Goal: Task Accomplishment & Management: Use online tool/utility

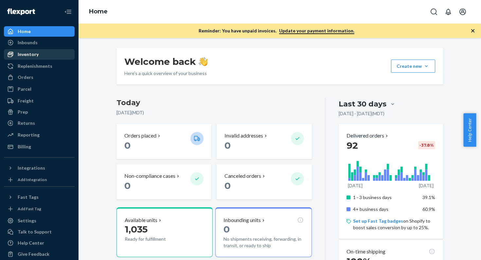
click at [36, 55] on div "Inventory" at bounding box center [28, 54] width 21 height 7
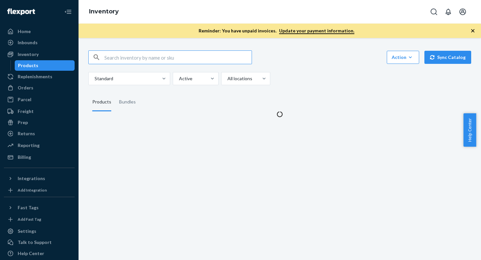
click at [472, 30] on icon "button" at bounding box center [472, 30] width 3 height 3
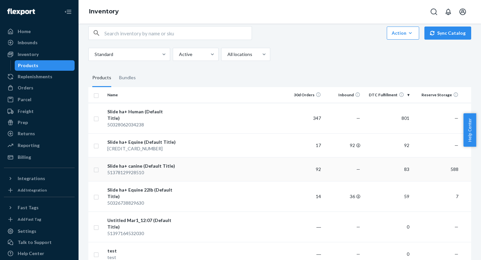
scroll to position [41, 0]
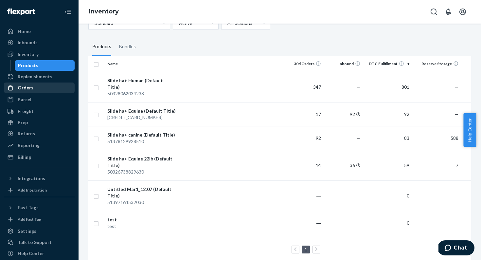
click at [34, 90] on div "Orders" at bounding box center [39, 87] width 69 height 9
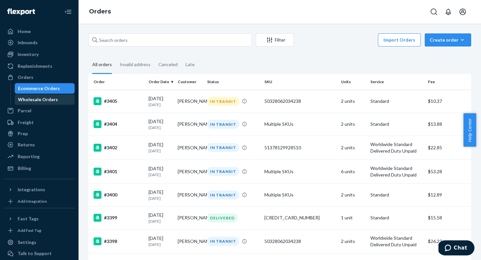
click at [33, 99] on div "Wholesale Orders" at bounding box center [38, 99] width 40 height 7
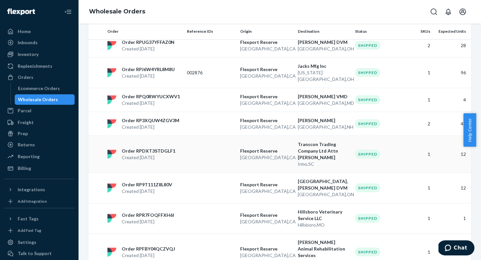
scroll to position [46, 0]
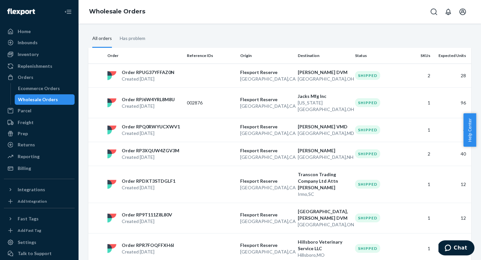
click at [29, 123] on div "Freight" at bounding box center [26, 122] width 16 height 7
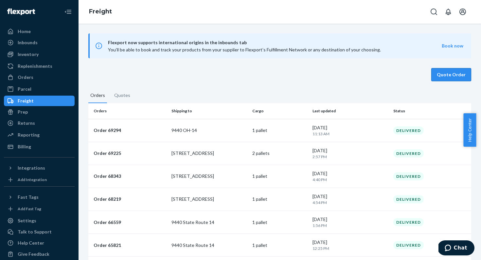
click at [453, 76] on button "Quote Order" at bounding box center [451, 74] width 40 height 13
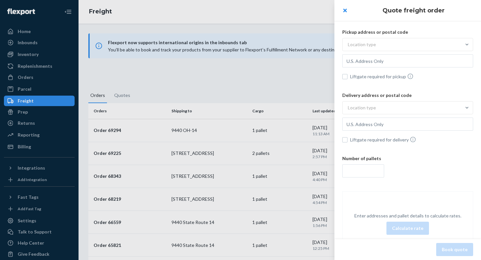
click at [404, 44] on div "Location type" at bounding box center [402, 45] width 118 height 12
click at [315, 44] on input "Location type" at bounding box center [315, 44] width 0 height 0
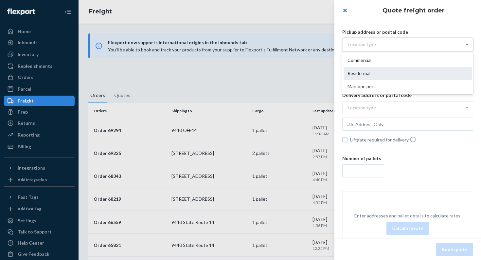
click at [399, 67] on div "Residential" at bounding box center [408, 73] width 128 height 13
click at [315, 44] on input "option Residential focused, 2 of 3. 3 results available. Use Up and Down to cho…" at bounding box center [315, 44] width 0 height 0
click at [399, 62] on input "text" at bounding box center [407, 60] width 131 height 13
type input "242 S"
click at [375, 58] on input "242 St" at bounding box center [407, 60] width 131 height 13
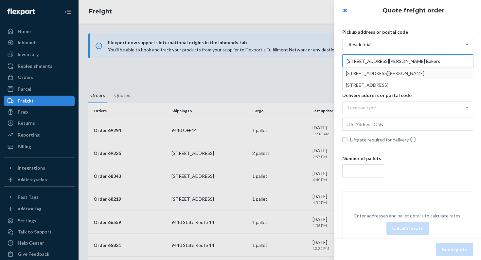
type input "[STREET_ADDRESS][PERSON_NAME] Bakers"
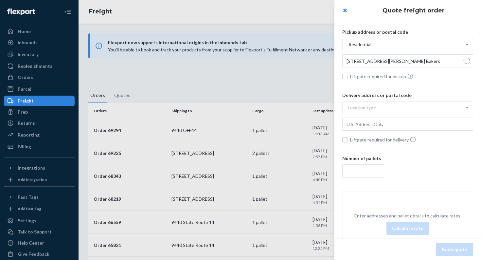
click at [378, 77] on span "Liftgate required for pickup" at bounding box center [411, 76] width 123 height 7
click at [347, 77] on input "Liftgate required for pickup" at bounding box center [344, 76] width 5 height 5
checkbox input "true"
click at [374, 102] on div "Location type" at bounding box center [402, 108] width 118 height 12
click at [315, 108] on input "Location type" at bounding box center [315, 108] width 0 height 0
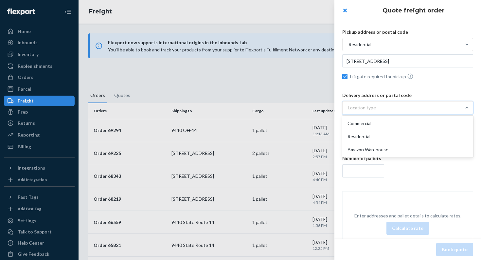
click at [375, 120] on div "Commercial" at bounding box center [408, 123] width 128 height 13
click at [315, 108] on input "option Commercial focused, 1 of 3. 3 results available. Use Up and Down to choo…" at bounding box center [315, 108] width 0 height 0
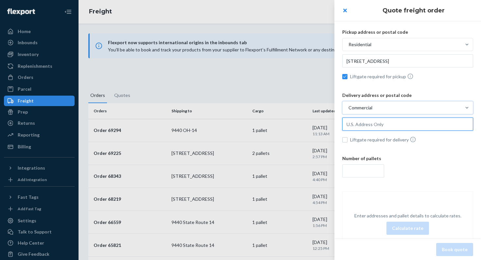
click at [375, 121] on input "text" at bounding box center [407, 123] width 131 height 13
type input "[STREET_ADDRESS]"
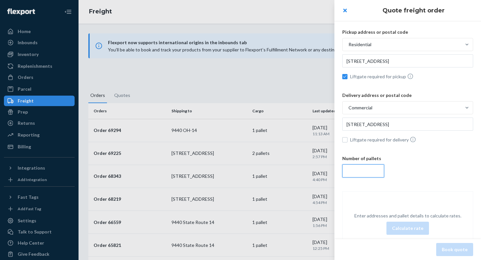
click at [360, 166] on input "number" at bounding box center [363, 170] width 42 height 13
type input "[STREET_ADDRESS]"
type input "1"
click at [400, 228] on button "Calculate rate" at bounding box center [407, 227] width 43 height 13
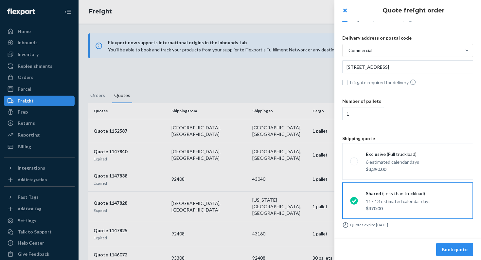
scroll to position [59, 0]
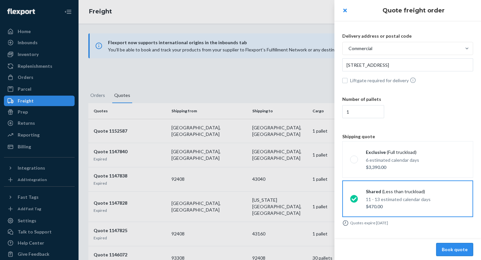
click at [448, 252] on button "Book quote" at bounding box center [454, 249] width 37 height 13
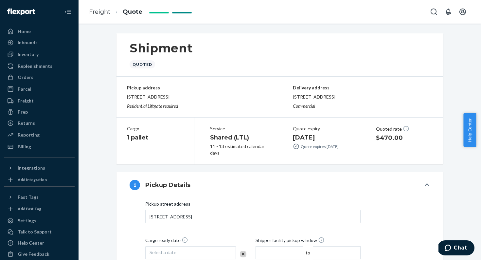
scroll to position [115, 0]
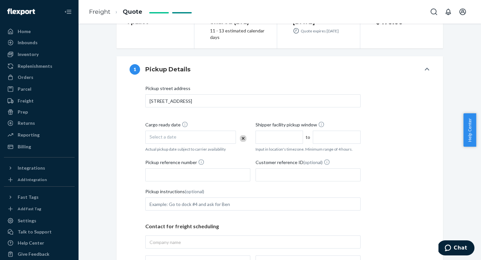
click at [178, 134] on div "Select a date" at bounding box center [190, 137] width 91 height 13
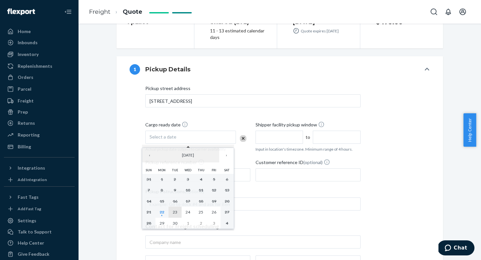
click at [175, 209] on button "23" at bounding box center [174, 211] width 13 height 11
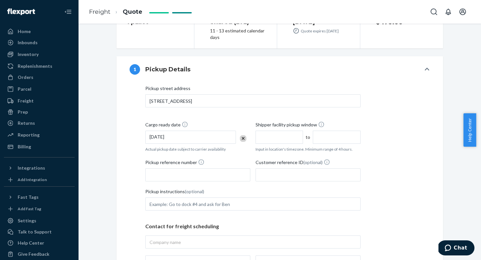
click at [280, 139] on input "text" at bounding box center [279, 137] width 47 height 13
type input "10:00 AM"
type input "2:00 PM"
click at [264, 140] on input "10:00 AM" at bounding box center [279, 137] width 47 height 13
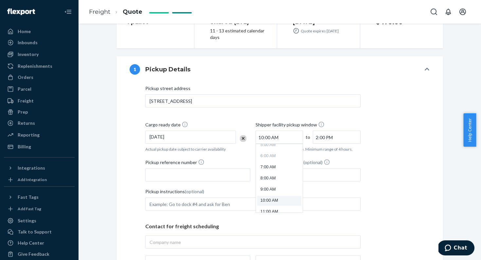
drag, startPoint x: 287, startPoint y: 138, endPoint x: 247, endPoint y: 136, distance: 39.6
click at [247, 136] on div "Cargo ready date [DATE] Actual pickup date subject to carrier availability Ship…" at bounding box center [252, 137] width 215 height 32
click at [276, 178] on li "3:00 PM" at bounding box center [279, 176] width 44 height 10
type input "3:00 PM"
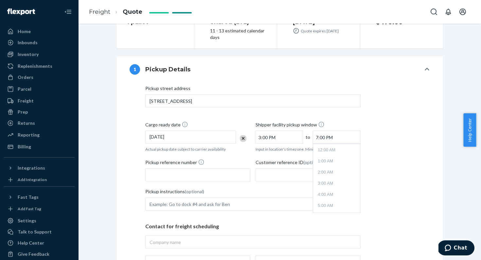
scroll to position [183, 0]
drag, startPoint x: 335, startPoint y: 137, endPoint x: 307, endPoint y: 135, distance: 28.2
click at [307, 135] on div "3:00 PM to 7:00 PM Time 12:00 AM 1:00 AM 2:00 AM 3:00 AM 4:00 AM 5:00 AM 6:00 A…" at bounding box center [308, 137] width 105 height 13
click at [324, 155] on li "5:00 PM" at bounding box center [336, 156] width 44 height 10
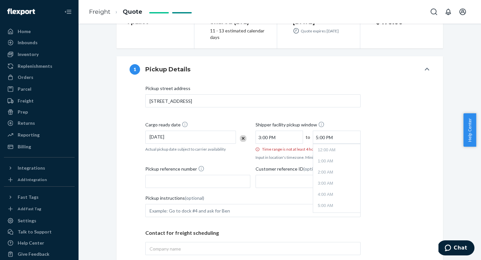
scroll to position [161, 0]
click at [333, 138] on input "5:00 PM" at bounding box center [336, 137] width 47 height 13
click at [332, 189] on li "6:00 PM" at bounding box center [336, 190] width 44 height 10
click at [333, 141] on input "6:00 PM" at bounding box center [336, 137] width 47 height 13
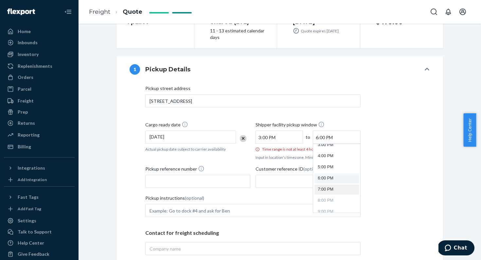
click at [337, 189] on li "7:00 PM" at bounding box center [336, 190] width 44 height 10
type input "7:00 PM"
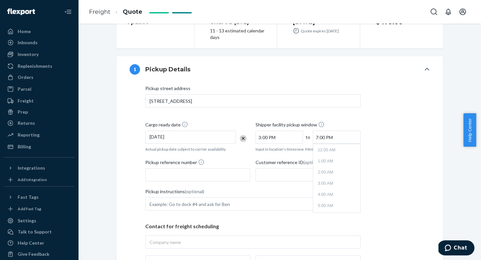
click at [340, 138] on input "7:00 PM" at bounding box center [336, 137] width 47 height 13
click at [291, 141] on input "3:00 PM" at bounding box center [279, 137] width 47 height 13
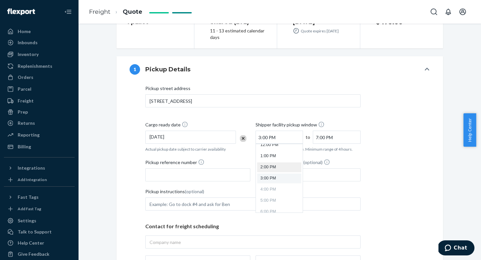
click at [287, 167] on li "2:00 PM" at bounding box center [279, 167] width 44 height 10
type input "2:00 PM"
click at [333, 137] on input "7:00 PM" at bounding box center [336, 137] width 47 height 13
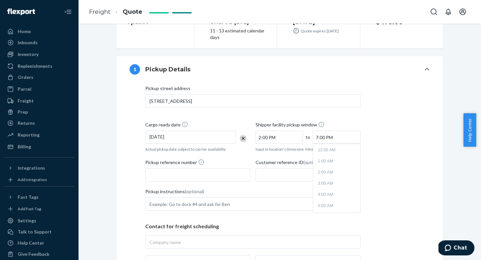
scroll to position [183, 0]
click at [327, 165] on li "6:00 PM" at bounding box center [336, 167] width 44 height 10
type input "6:00 PM"
click at [298, 188] on div "Pickup instructions (optional)" at bounding box center [252, 192] width 215 height 9
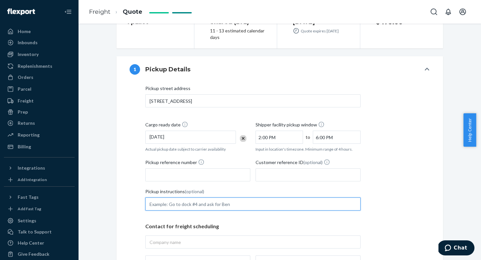
click at [298, 197] on input "Pickup instructions (optional)" at bounding box center [252, 203] width 215 height 13
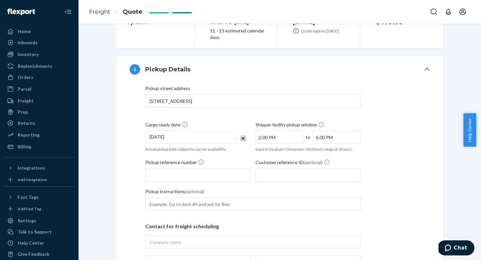
drag, startPoint x: 270, startPoint y: 187, endPoint x: 266, endPoint y: 187, distance: 3.7
click at [269, 187] on div "Pickup street address [STREET_ADDRESS] Cargo ready date [DATE] Actual pickup da…" at bounding box center [252, 186] width 215 height 202
click at [207, 173] on input "Pickup reference number" at bounding box center [197, 174] width 105 height 13
drag, startPoint x: 203, startPoint y: 173, endPoint x: 210, endPoint y: 171, distance: 7.4
click at [203, 173] on input "Pickup reference number" at bounding box center [197, 174] width 105 height 13
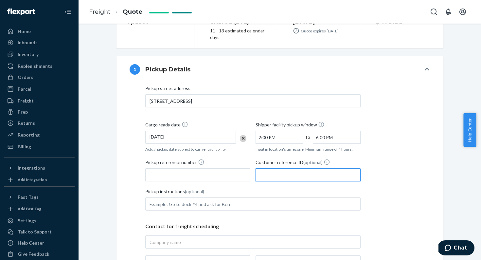
click at [271, 173] on input "Customer reference ID (optional)" at bounding box center [308, 174] width 105 height 13
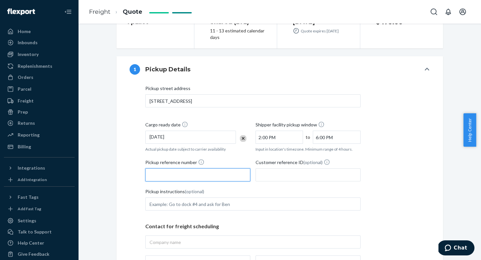
click at [218, 168] on input "Pickup reference number" at bounding box center [197, 174] width 105 height 13
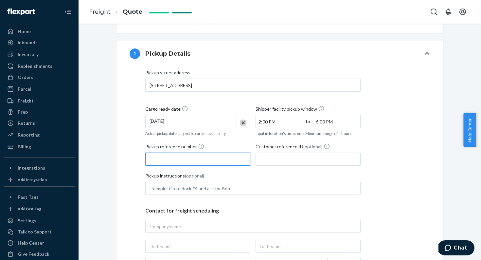
scroll to position [140, 0]
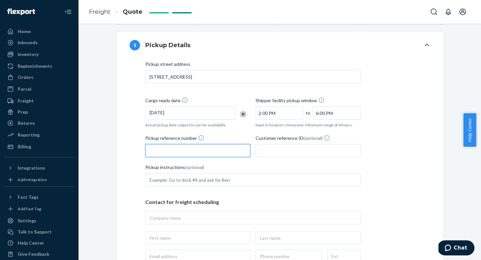
paste input "#293071"
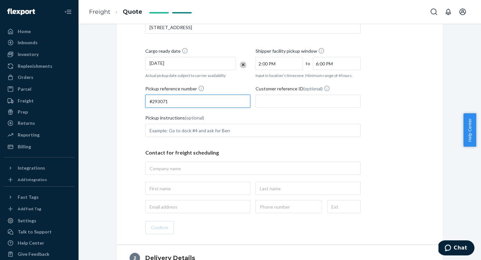
scroll to position [200, 0]
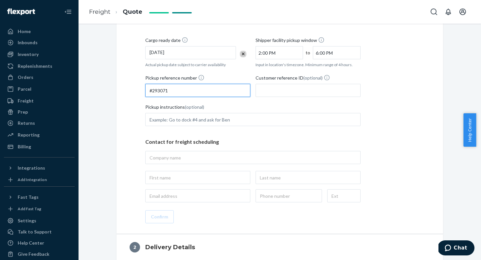
type input "#293071"
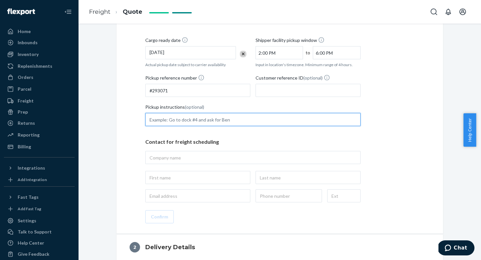
click at [198, 116] on input "Pickup instructions (optional)" at bounding box center [252, 119] width 215 height 13
type input "Call [PERSON_NAME] before pick up [PHONE_NUMBER]"
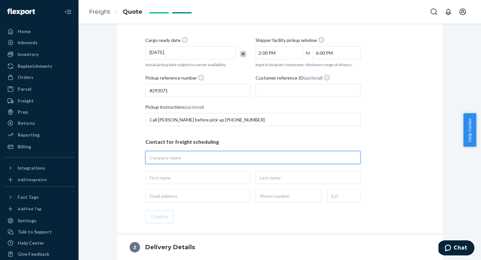
click at [185, 156] on input "text" at bounding box center [252, 157] width 215 height 13
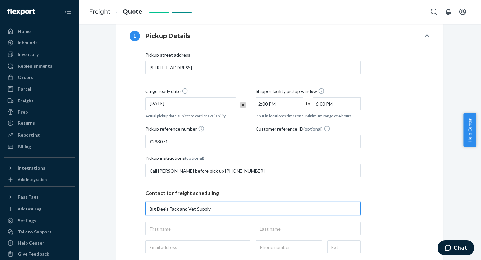
scroll to position [290, 0]
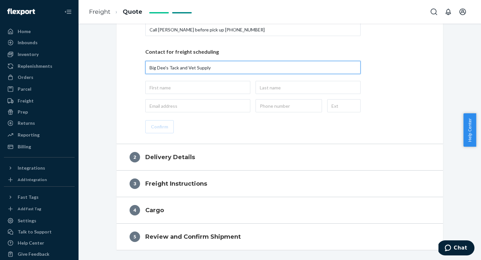
drag, startPoint x: 206, startPoint y: 73, endPoint x: 131, endPoint y: 68, distance: 75.4
click at [132, 70] on div "Pickup street address [STREET_ADDRESS] Cargo ready date [DATE] Actual pickup da…" at bounding box center [280, 22] width 300 height 222
type input "SLIDE"
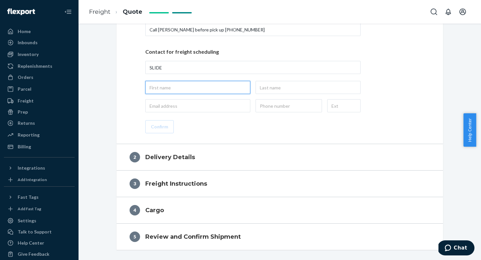
type input "SLIDE, [STREET_ADDRESS][PERSON_NAME]"
click at [215, 86] on input "text" at bounding box center [197, 87] width 105 height 13
click at [171, 50] on p "Contact for freight scheduling" at bounding box center [252, 52] width 215 height 8
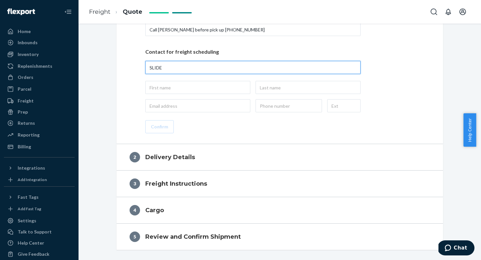
click at [184, 67] on input "SLIDE" at bounding box center [252, 67] width 215 height 13
type input "SLIDE Joint Care"
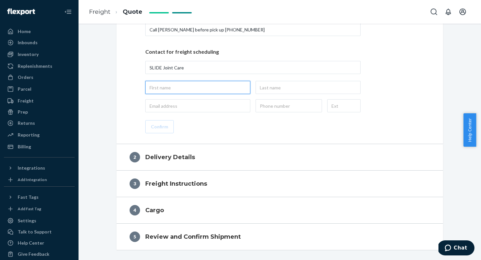
type input "SLIDE Joint Care, [STREET_ADDRESS]"
click at [194, 93] on input "text" at bounding box center [197, 87] width 105 height 13
type input "[PERSON_NAME]"
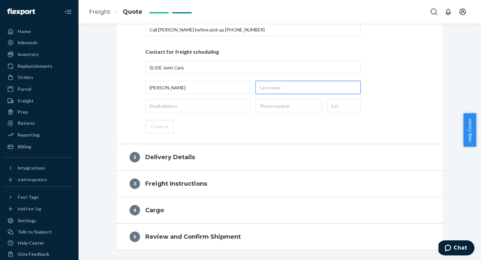
click at [300, 86] on input "text" at bounding box center [308, 87] width 105 height 13
type input "[PERSON_NAME]"
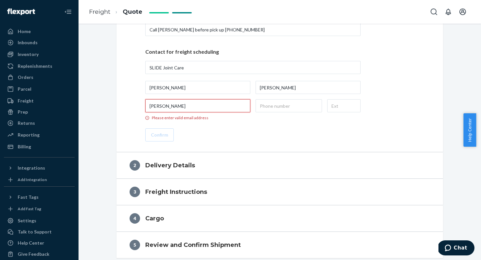
type input "[PERSON_NAME][EMAIL_ADDRESS][DOMAIN_NAME]"
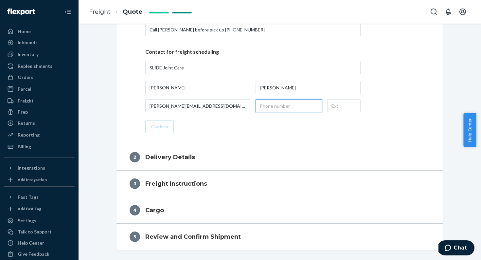
click at [271, 104] on input "text" at bounding box center [289, 105] width 66 height 13
type input "[PHONE_NUMBER]"
click at [161, 129] on button "Confirm" at bounding box center [159, 126] width 28 height 13
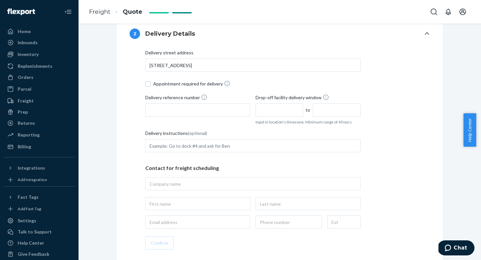
scroll to position [177, 0]
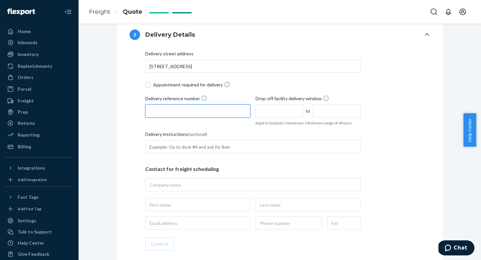
click at [176, 108] on input "Delivery reference number" at bounding box center [197, 110] width 105 height 13
paste input "#293071"
type input "#293071"
click at [257, 107] on input "text" at bounding box center [279, 110] width 47 height 13
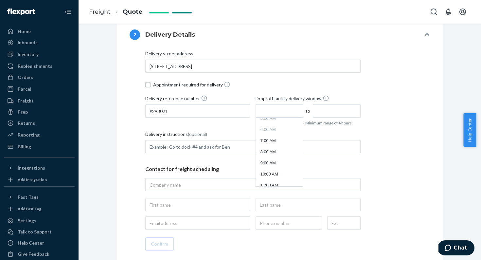
type input "10:00 AM"
type input "2:00 PM"
click at [337, 132] on div "Delivery instructions (optional)" at bounding box center [252, 135] width 215 height 9
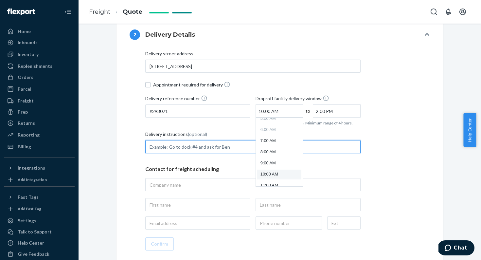
click at [337, 140] on input "Delivery instructions (optional)" at bounding box center [252, 146] width 215 height 13
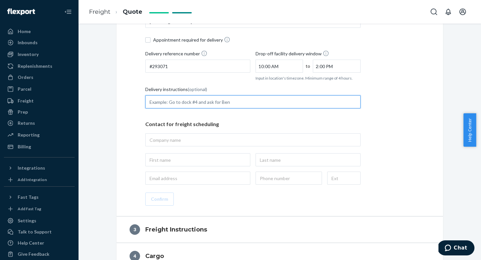
scroll to position [226, 0]
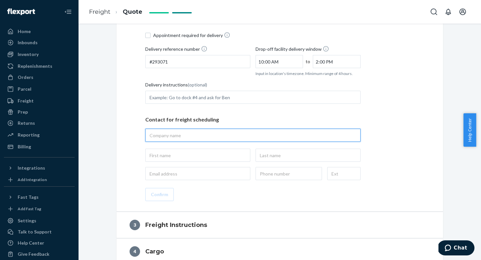
click at [184, 135] on input "text" at bounding box center [252, 135] width 215 height 13
type input "Big Dee's Tack and Vet Supply"
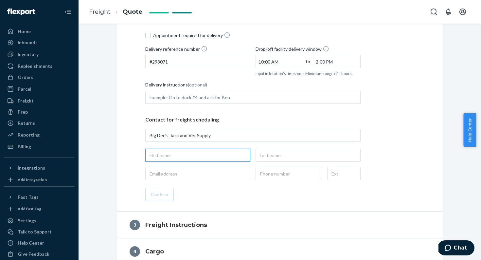
type input "Big Dee's Tack and Vet Supply, 9440 OH-[GEOGRAPHIC_DATA], [GEOGRAPHIC_DATA]"
click at [197, 155] on input "text" at bounding box center [197, 155] width 105 height 13
type input "[PERSON_NAME]"
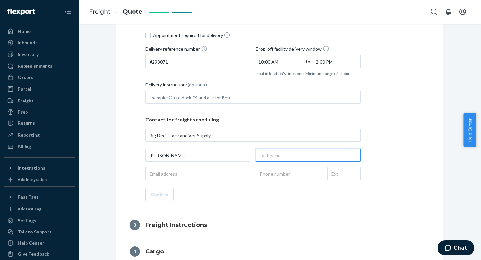
click at [269, 158] on input "text" at bounding box center [308, 155] width 105 height 13
type input "[PERSON_NAME]"
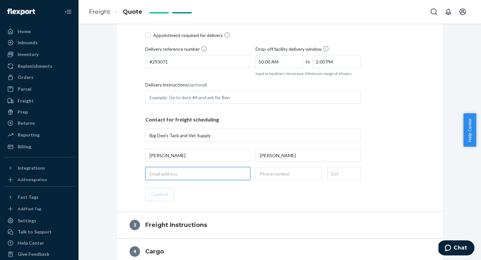
click at [217, 172] on input "email" at bounding box center [197, 173] width 105 height 13
type input "[EMAIL_ADDRESS][DOMAIN_NAME]"
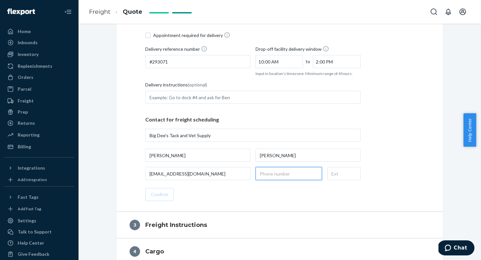
click at [285, 175] on input "text" at bounding box center [289, 173] width 66 height 13
type input "[PHONE_NUMBER]"
click at [244, 203] on div "Delivery street address Big Dee's Tack and Vet Supply, [GEOGRAPHIC_DATA], US Ap…" at bounding box center [279, 104] width 326 height 213
click at [164, 197] on button "Confirm" at bounding box center [159, 194] width 28 height 13
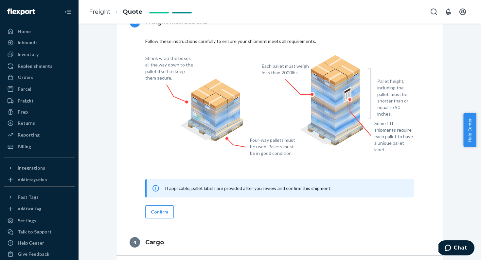
scroll to position [172, 0]
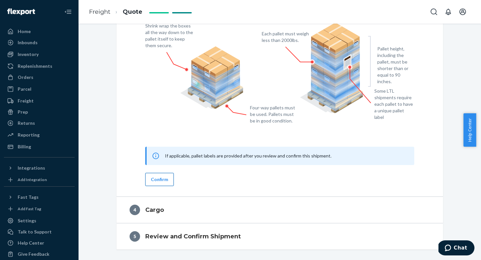
click at [167, 185] on button "Confirm" at bounding box center [159, 179] width 28 height 13
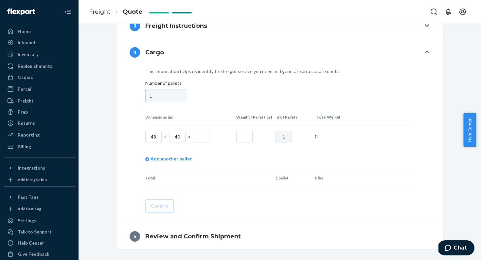
scroll to position [212, 0]
click at [198, 138] on input "text" at bounding box center [201, 137] width 16 height 12
type input "29"
click at [234, 139] on td at bounding box center [253, 136] width 39 height 22
click at [240, 138] on input "text" at bounding box center [244, 137] width 16 height 12
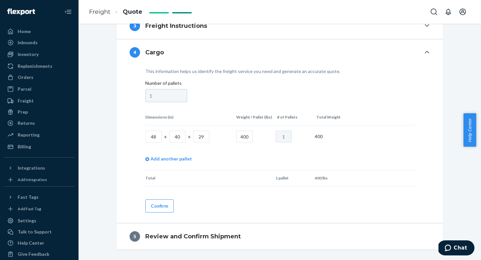
type input "400"
click at [254, 157] on td "Add another pallet" at bounding box center [279, 159] width 269 height 23
click at [150, 199] on button "Confirm" at bounding box center [159, 205] width 28 height 13
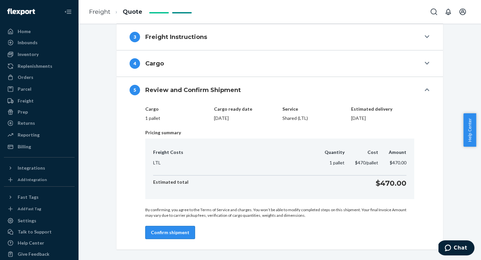
click at [180, 234] on button "Confirm shipment" at bounding box center [170, 232] width 50 height 13
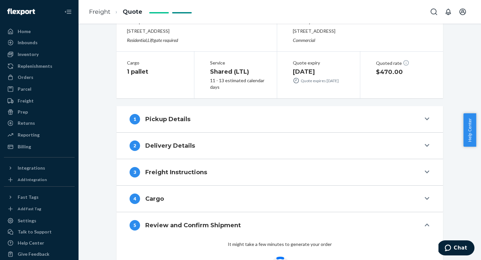
scroll to position [0, 0]
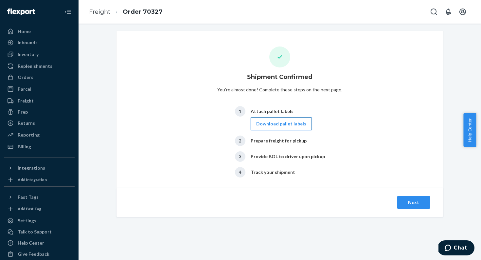
click at [298, 124] on button "Download pallet labels" at bounding box center [281, 123] width 61 height 13
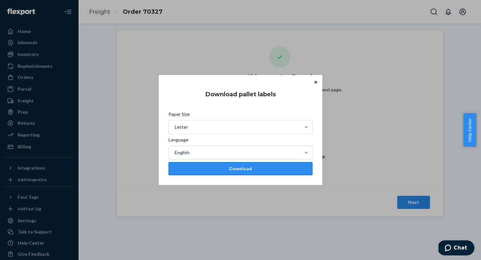
click at [251, 171] on div "Download" at bounding box center [240, 168] width 133 height 7
click at [316, 81] on icon "Close" at bounding box center [315, 82] width 3 height 4
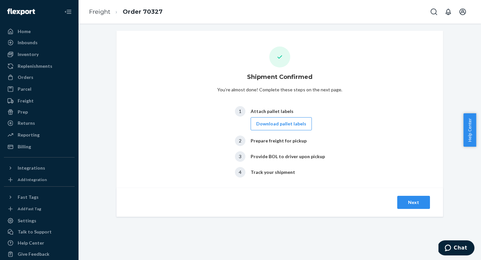
click at [292, 141] on div "Prepare freight for pickup" at bounding box center [279, 140] width 56 height 7
click at [417, 204] on button "Next" at bounding box center [413, 202] width 33 height 13
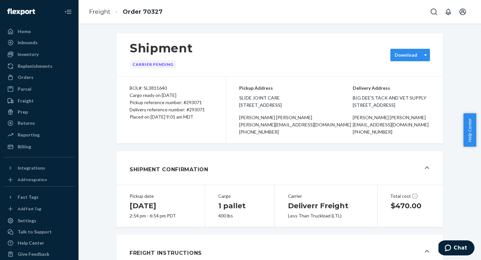
click at [417, 56] on div "Download" at bounding box center [406, 55] width 31 height 7
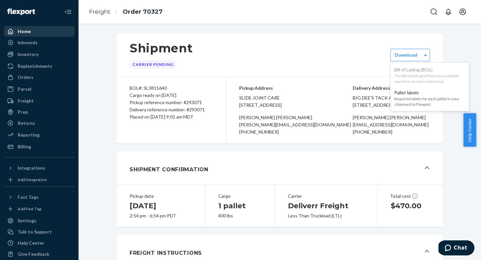
drag, startPoint x: 37, startPoint y: 35, endPoint x: 47, endPoint y: 34, distance: 10.5
click at [37, 35] on div "Home" at bounding box center [39, 31] width 69 height 9
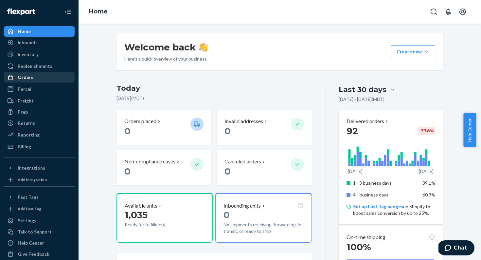
click at [49, 76] on div "Orders" at bounding box center [39, 77] width 69 height 9
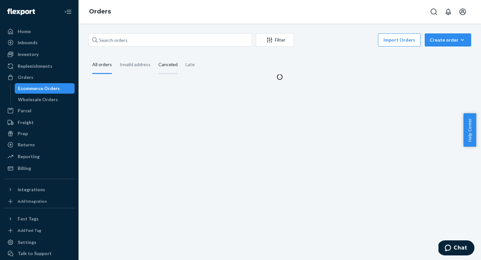
click at [168, 63] on div "Canceled" at bounding box center [167, 65] width 19 height 18
click at [154, 56] on input "Canceled" at bounding box center [154, 56] width 0 height 0
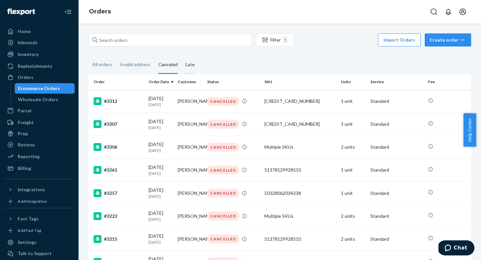
click at [187, 65] on div "Late" at bounding box center [189, 65] width 9 height 18
click at [182, 56] on input "Late" at bounding box center [182, 56] width 0 height 0
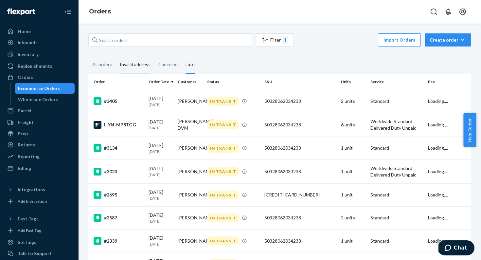
click at [137, 63] on div "Invalid address" at bounding box center [135, 65] width 31 height 18
click at [116, 56] on input "Invalid address" at bounding box center [116, 56] width 0 height 0
